Goal: Unclear: Unclear

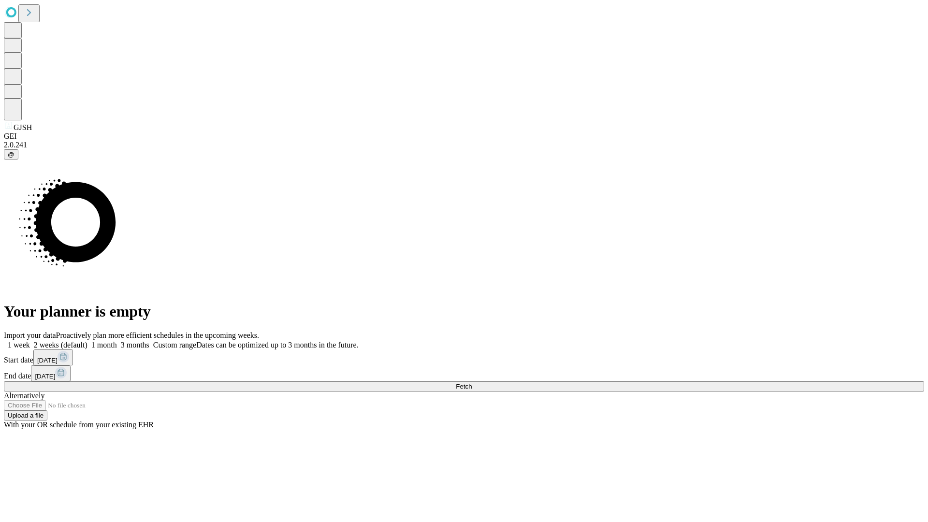
click at [472, 383] on span "Fetch" at bounding box center [464, 386] width 16 height 7
